Goal: Task Accomplishment & Management: Manage account settings

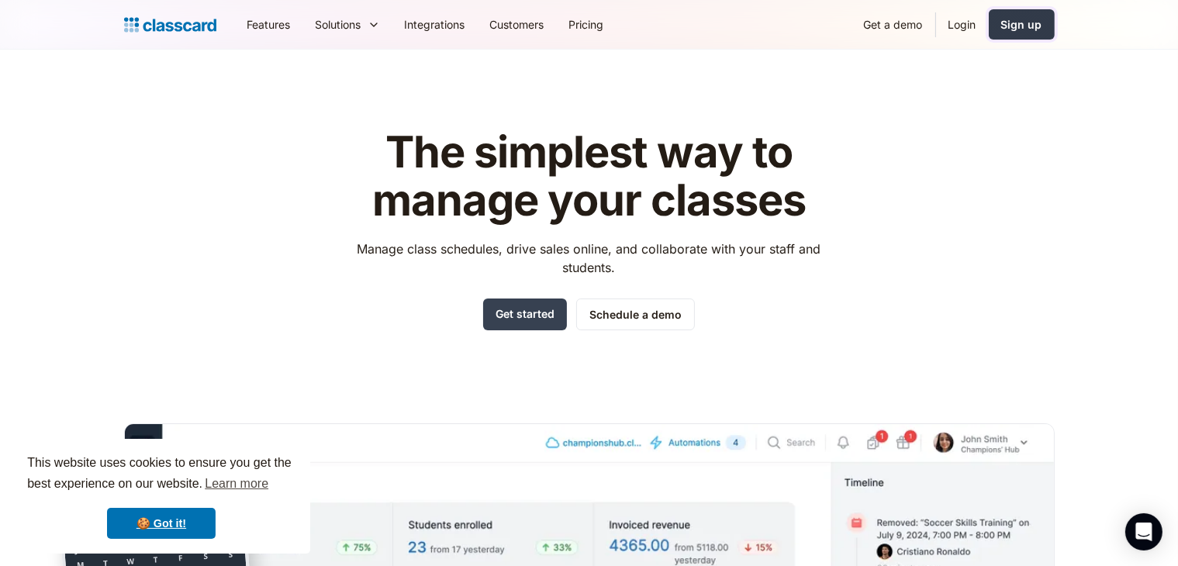
click at [1000, 29] on link "Sign up" at bounding box center [1022, 24] width 66 height 30
click at [951, 18] on link "Login" at bounding box center [962, 24] width 53 height 35
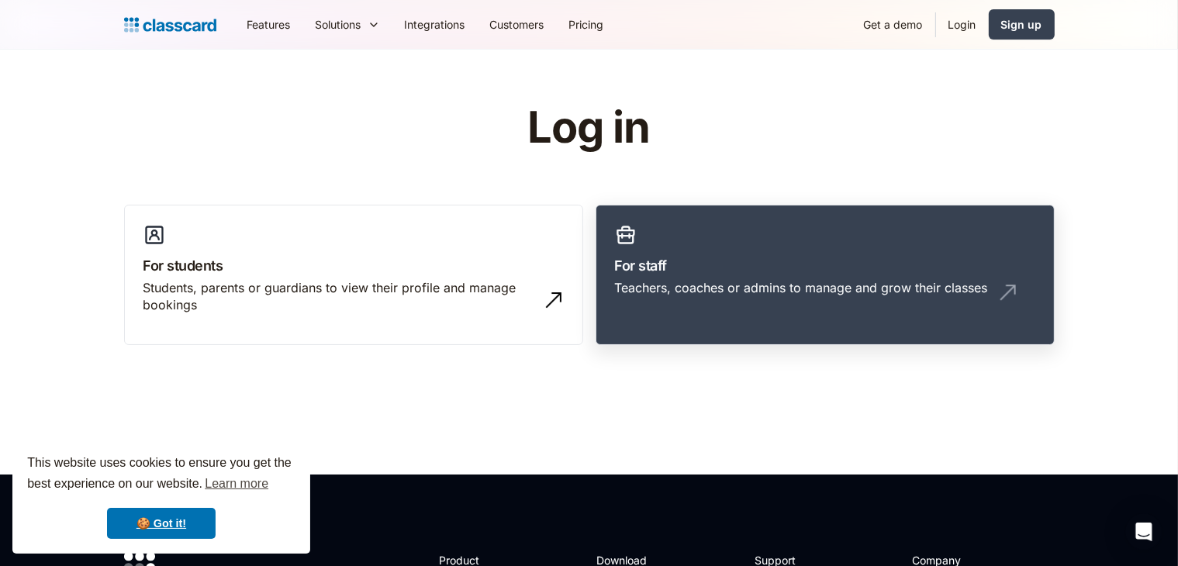
click at [631, 268] on h3 "For staff" at bounding box center [825, 265] width 420 height 21
